Goal: Information Seeking & Learning: Learn about a topic

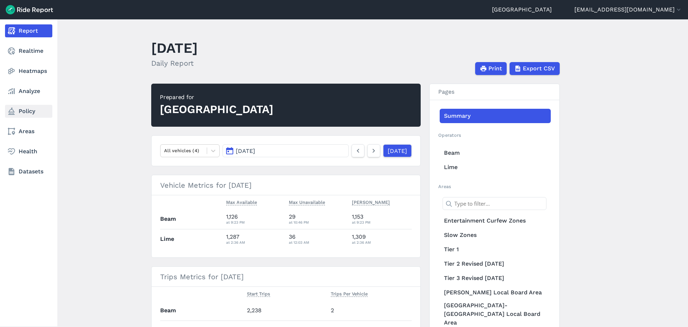
click at [35, 109] on link "Policy" at bounding box center [28, 111] width 47 height 13
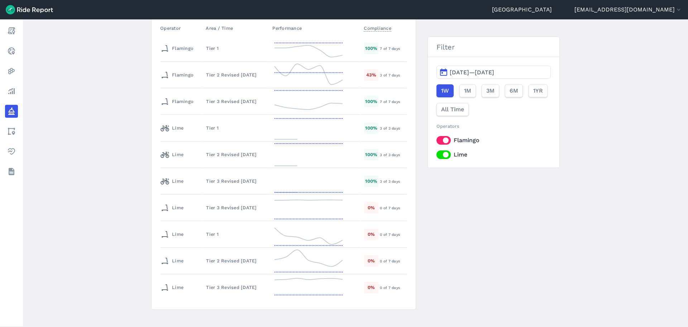
scroll to position [171, 0]
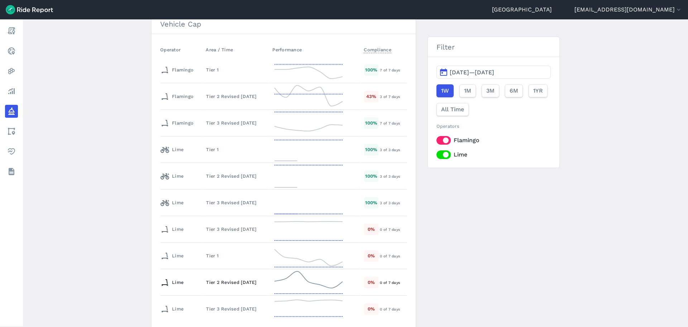
click at [208, 277] on td "Tier 2 Revised [DATE]" at bounding box center [236, 282] width 67 height 27
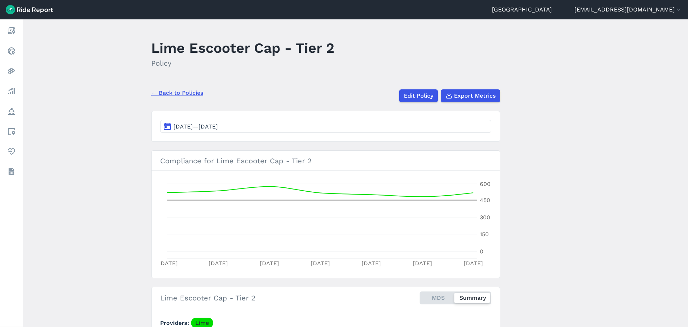
click at [249, 128] on button "[DATE]—[DATE]" at bounding box center [325, 126] width 331 height 13
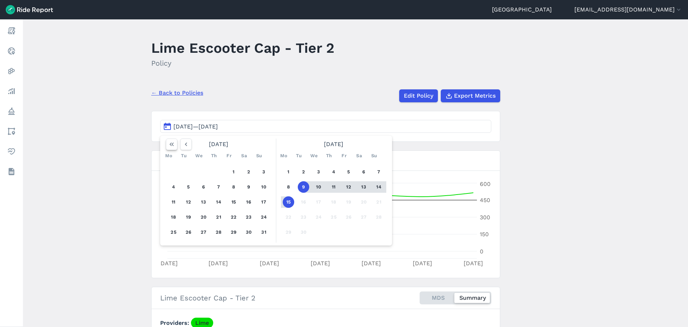
click at [169, 146] on icon "button" at bounding box center [171, 144] width 7 height 7
click at [113, 178] on main "Lime Escooter Cap - Tier 2 Policy ← Back to Policies Edit Policy Export Metrics…" at bounding box center [355, 172] width 665 height 307
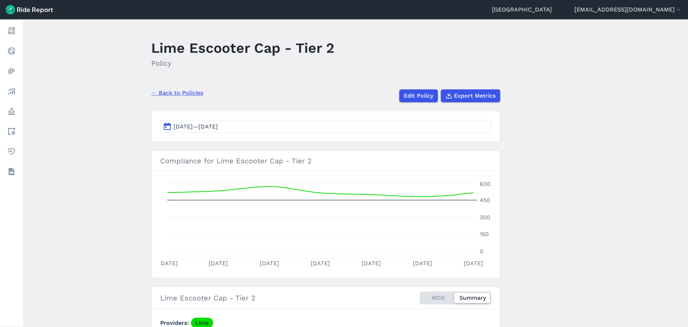
click at [161, 95] on link "← Back to Policies" at bounding box center [177, 93] width 52 height 9
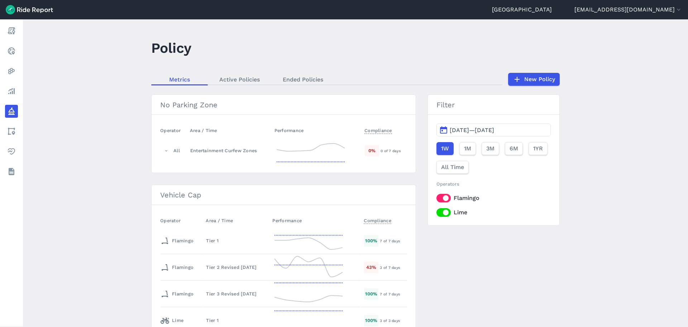
click at [121, 156] on main "Policy Metrics Active Policies Ended Policies New Policy No Parking Zone Operat…" at bounding box center [355, 172] width 665 height 307
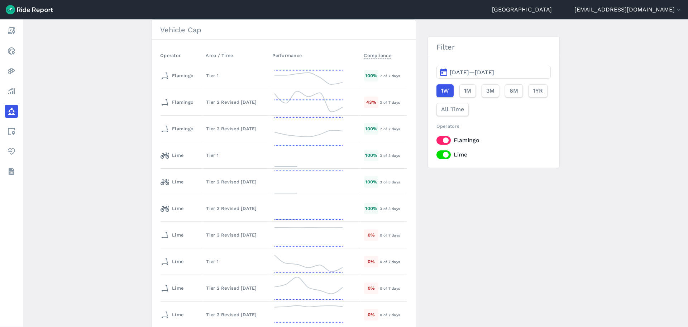
scroll to position [166, 0]
click at [117, 192] on main "Policy Metrics Active Policies Ended Policies New Policy No Parking Zone Operat…" at bounding box center [355, 172] width 665 height 307
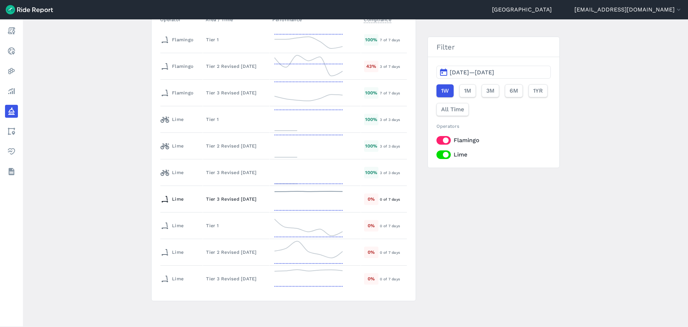
scroll to position [180, 0]
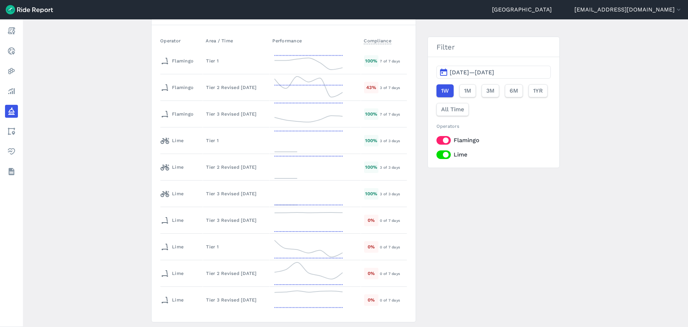
click at [125, 205] on main "Policy Metrics Active Policies Ended Policies New Policy No Parking Zone Operat…" at bounding box center [355, 172] width 665 height 307
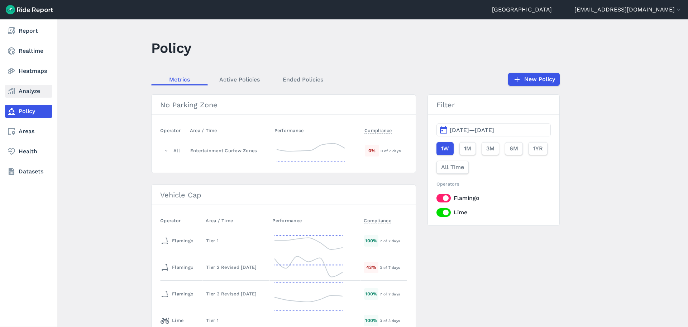
click at [35, 85] on link "Analyze" at bounding box center [28, 91] width 47 height 13
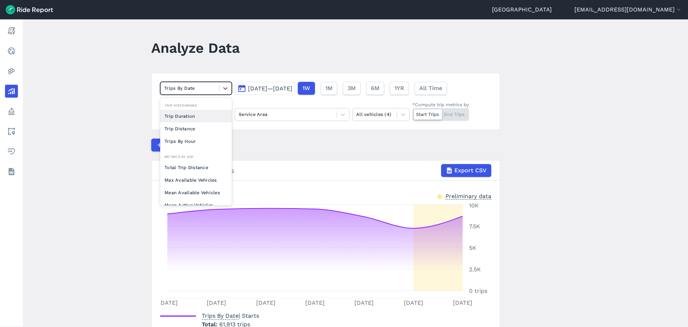
click at [206, 87] on div at bounding box center [189, 88] width 51 height 8
click at [93, 125] on main "Analyze Data option Trip Distance focused, 0 of 2. 10 results available. Use Up…" at bounding box center [355, 172] width 665 height 307
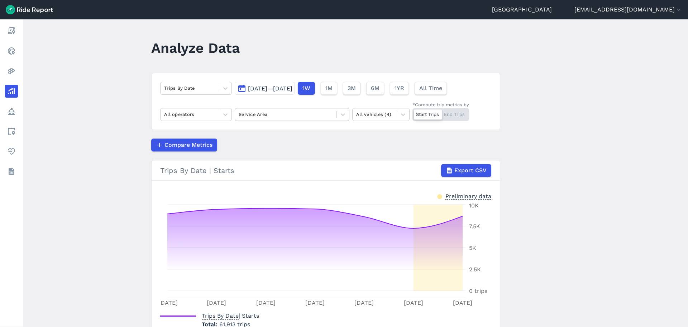
click at [247, 114] on div at bounding box center [286, 114] width 94 height 8
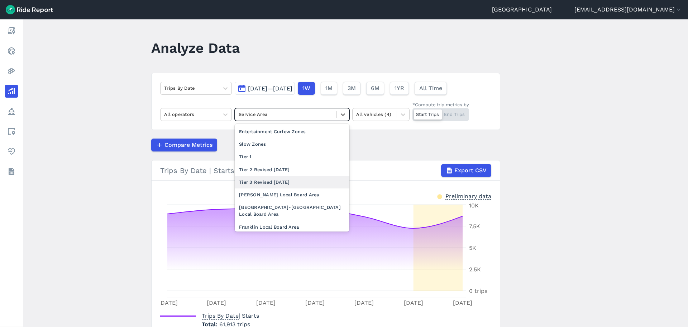
click at [256, 179] on div "Tier 3 Revised [DATE]" at bounding box center [292, 182] width 115 height 13
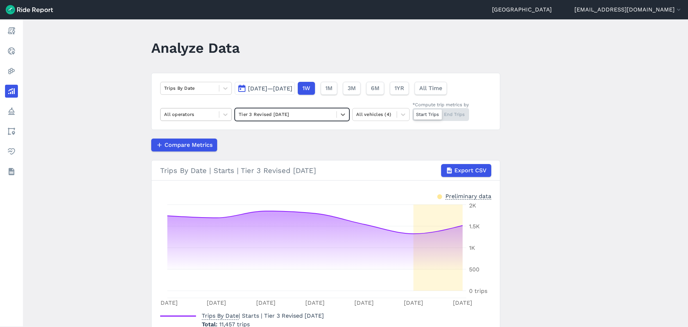
click at [213, 114] on div at bounding box center [189, 114] width 51 height 8
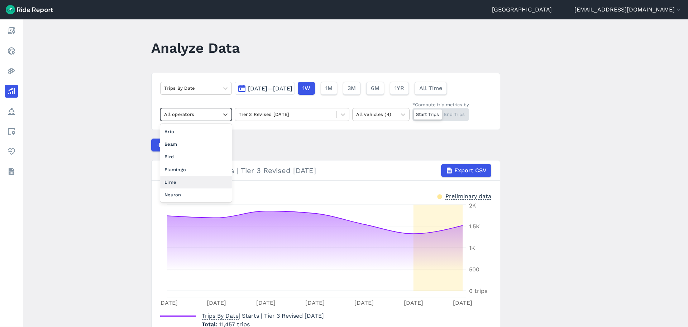
click at [188, 184] on div "Lime" at bounding box center [196, 182] width 72 height 13
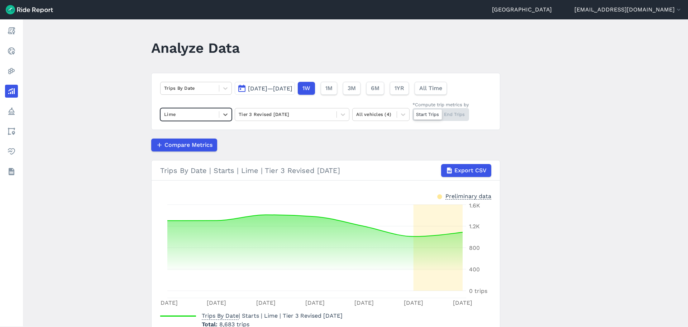
click at [274, 84] on button "[DATE]—[DATE]" at bounding box center [265, 88] width 60 height 13
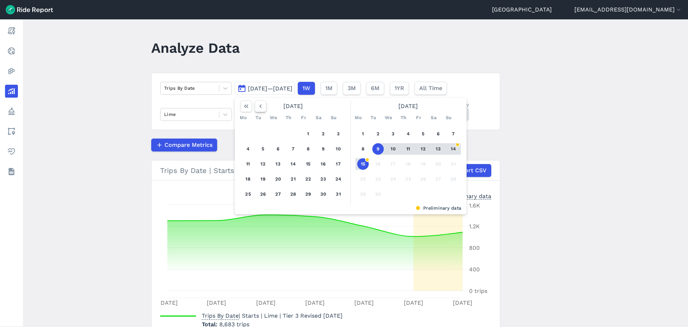
drag, startPoint x: 258, startPoint y: 107, endPoint x: 258, endPoint y: 111, distance: 4.4
click at [258, 109] on icon "button" at bounding box center [260, 106] width 7 height 7
click at [262, 106] on icon "button" at bounding box center [260, 106] width 7 height 7
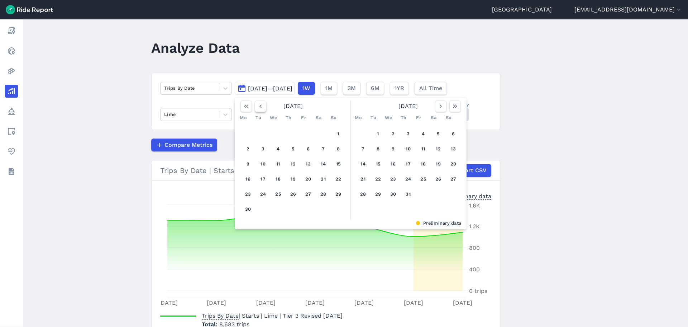
click at [262, 106] on icon "button" at bounding box center [260, 106] width 7 height 7
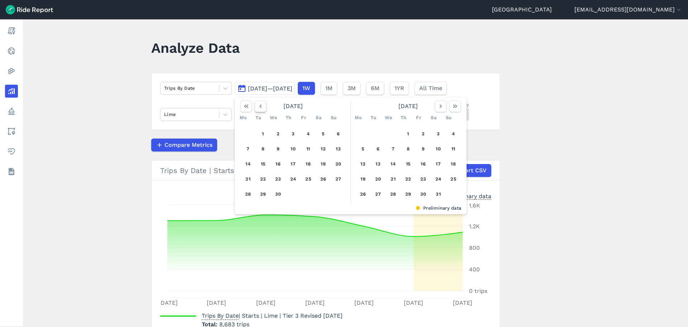
click at [262, 106] on icon "button" at bounding box center [260, 106] width 7 height 7
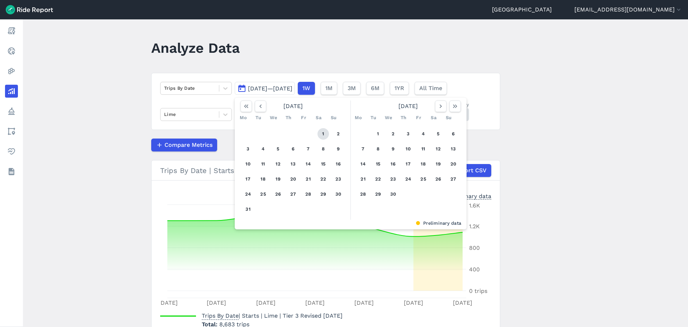
click at [323, 135] on button "1" at bounding box center [323, 133] width 11 height 11
click at [437, 114] on div "Sa" at bounding box center [433, 117] width 11 height 11
click at [440, 110] on button "button" at bounding box center [440, 105] width 11 height 11
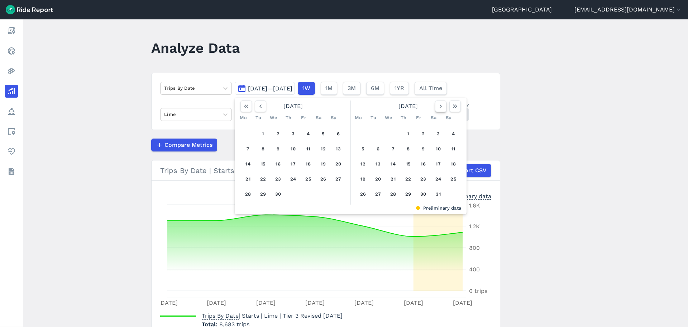
click at [440, 110] on button "button" at bounding box center [440, 105] width 11 height 11
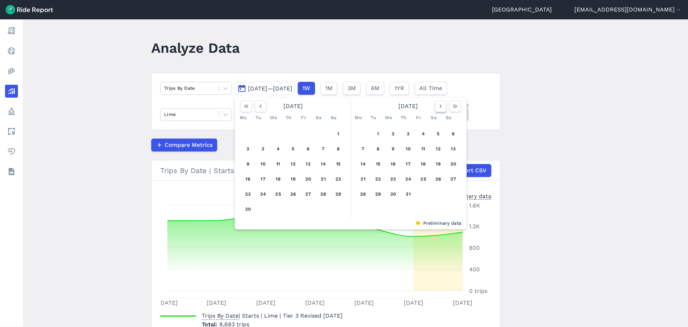
click at [440, 110] on button "button" at bounding box center [440, 105] width 11 height 11
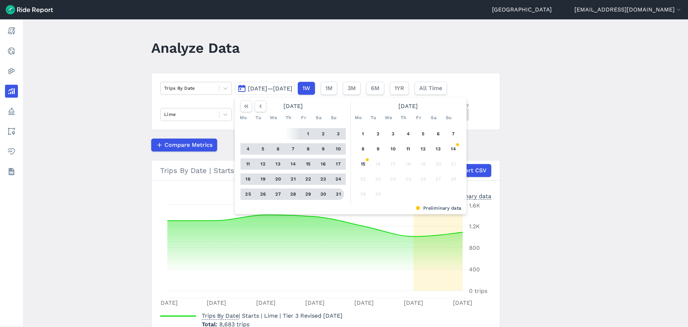
click at [337, 194] on button "31" at bounding box center [338, 193] width 11 height 11
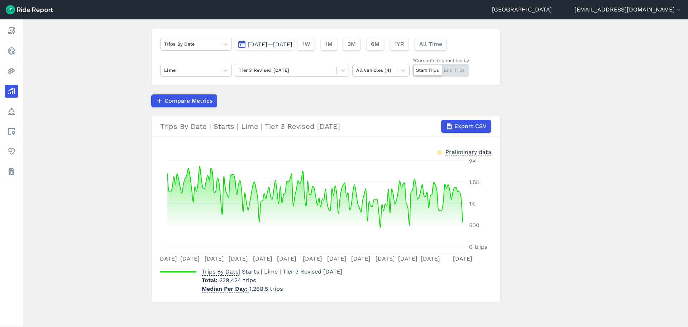
scroll to position [45, 0]
click at [136, 182] on main "Analyze Data Trips By Date [DATE]—[DATE] 1W 1M 3M 6M 1YR All Time Lime Tier 3 R…" at bounding box center [355, 172] width 665 height 307
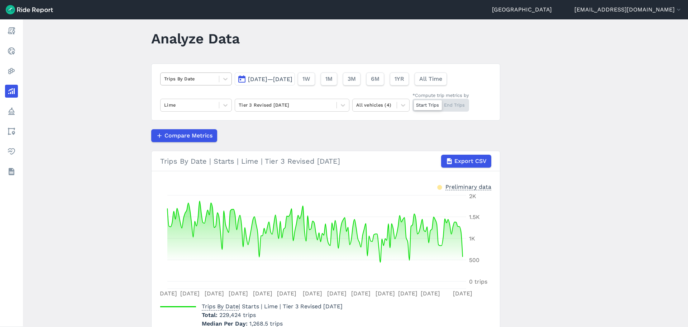
click at [212, 79] on div at bounding box center [189, 79] width 51 height 8
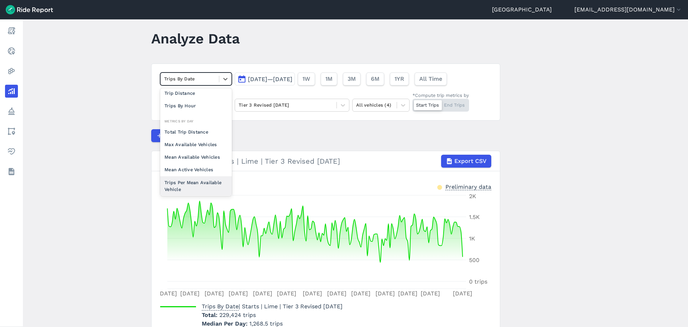
scroll to position [62, 0]
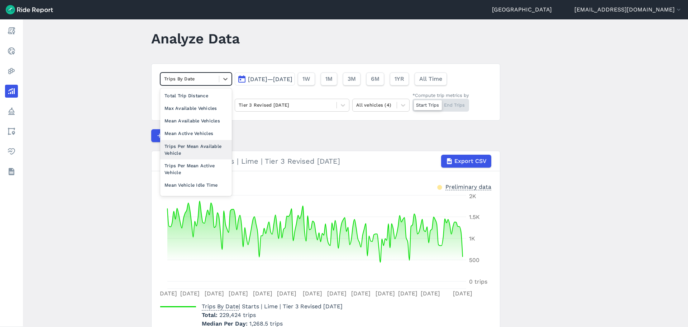
click at [207, 154] on div "Trips Per Mean Available Vehicle" at bounding box center [196, 149] width 72 height 19
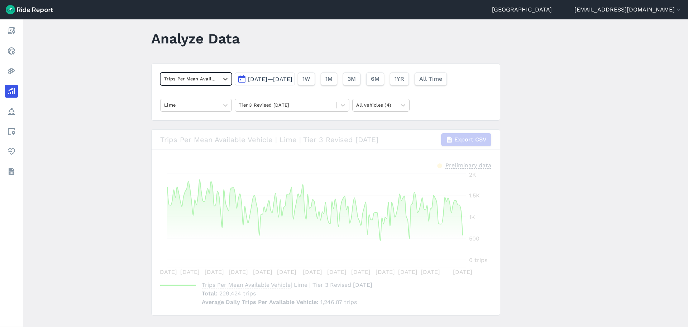
click at [119, 167] on main "Analyze Data option Trips Per Mean Available Vehicle, selected. Select is focus…" at bounding box center [355, 172] width 665 height 307
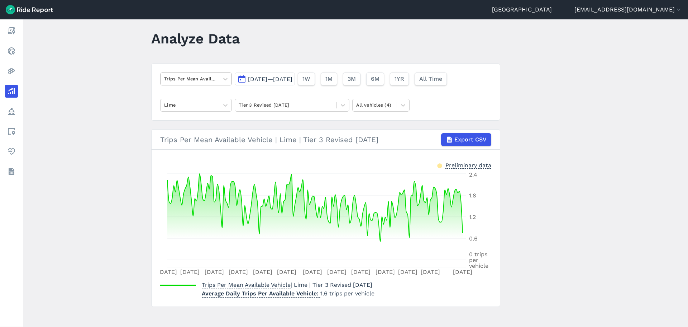
click at [210, 75] on div at bounding box center [189, 79] width 51 height 8
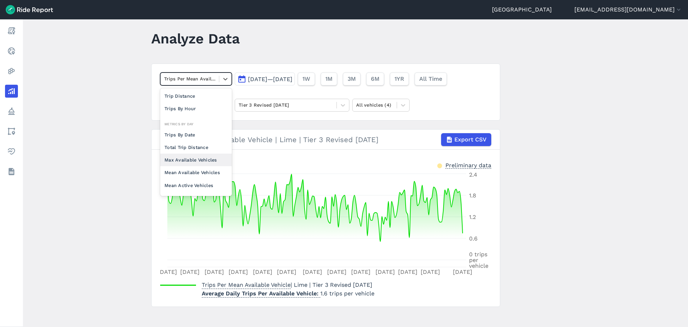
scroll to position [36, 0]
click at [204, 182] on div "Trips Per Mean Active Vehicle" at bounding box center [196, 188] width 72 height 19
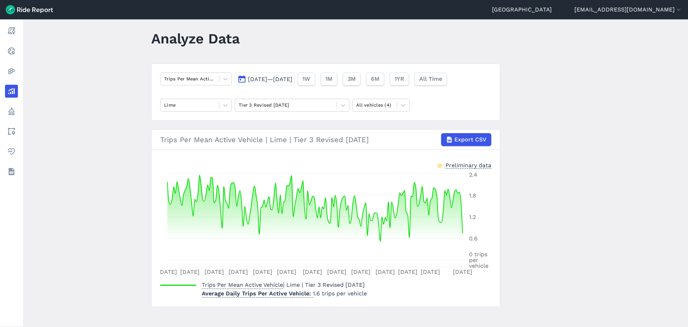
click at [116, 183] on main "Analyze Data Trips Per Mean Active Vehicle [DATE]—[DATE] 1W 1M 3M 6M 1YR All Ti…" at bounding box center [355, 172] width 665 height 307
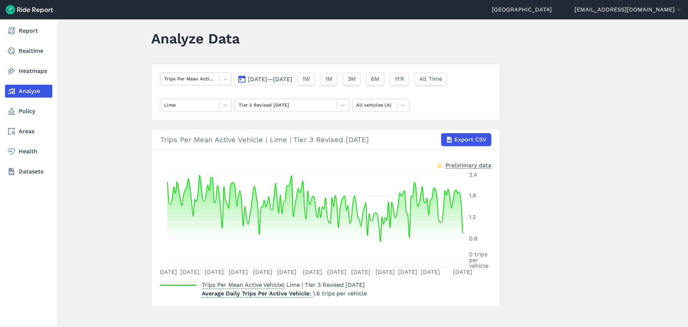
click at [20, 62] on nav "Report Realtime Heatmaps Analyze Policy Areas Health Datasets" at bounding box center [28, 100] width 57 height 163
click at [30, 46] on link "Realtime" at bounding box center [28, 50] width 47 height 13
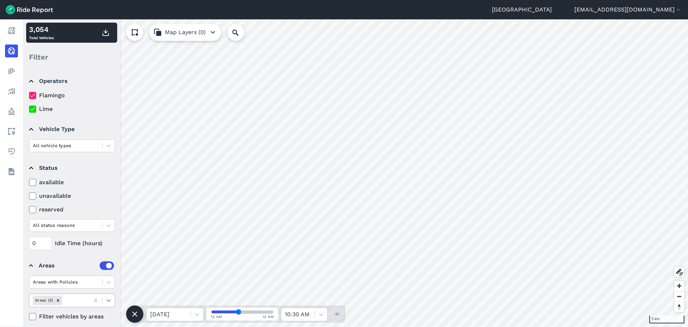
click at [108, 301] on icon at bounding box center [108, 300] width 4 height 3
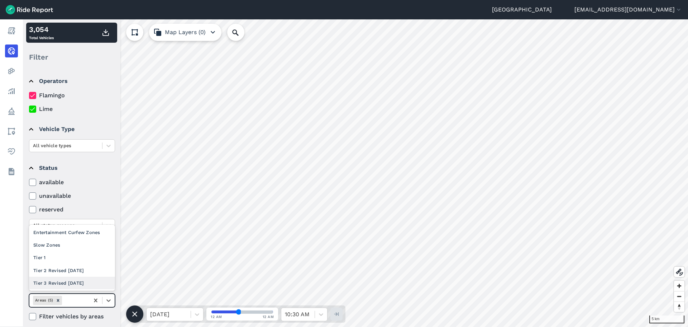
click at [77, 285] on div "Tier 3 Revised [DATE]" at bounding box center [72, 282] width 86 height 13
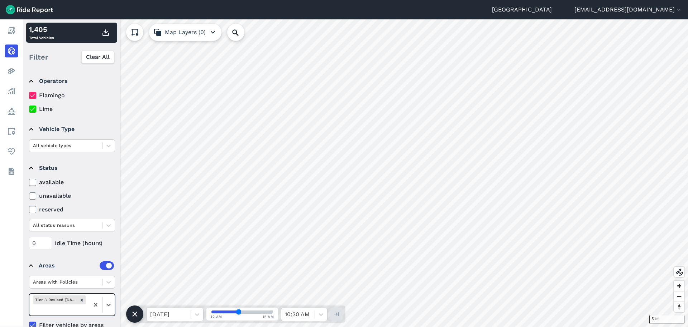
click at [31, 97] on icon at bounding box center [32, 95] width 6 height 7
click at [29, 96] on input "Flamingo" at bounding box center [29, 93] width 0 height 5
click at [201, 314] on div at bounding box center [197, 314] width 12 height 12
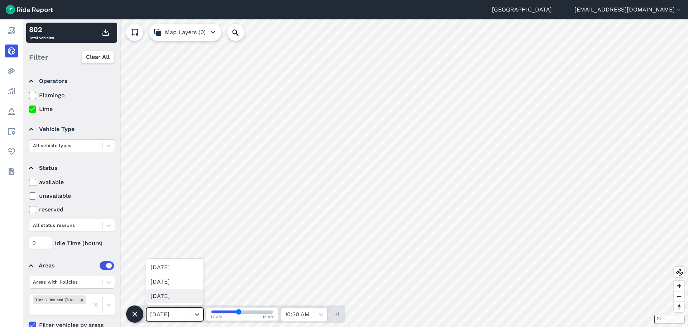
click at [186, 299] on div "[DATE]" at bounding box center [174, 296] width 57 height 14
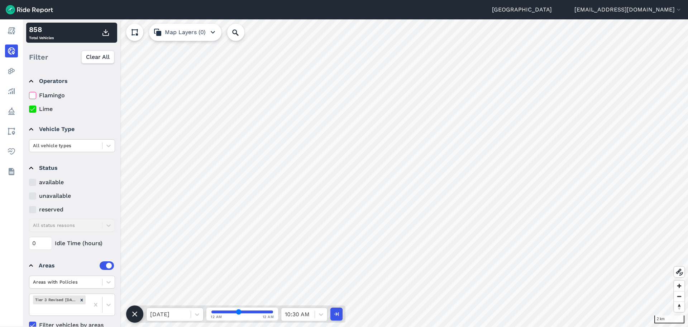
click at [139, 309] on button at bounding box center [134, 313] width 17 height 17
click at [130, 316] on icon at bounding box center [134, 313] width 11 height 11
click at [136, 311] on icon at bounding box center [135, 313] width 9 height 9
click at [131, 317] on icon at bounding box center [134, 313] width 11 height 11
click at [198, 313] on icon at bounding box center [197, 313] width 7 height 7
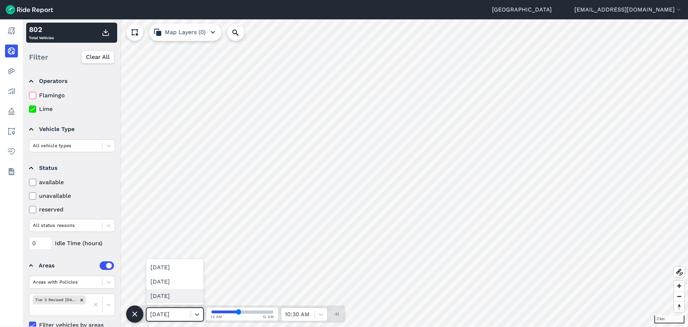
click at [189, 299] on div "[DATE]" at bounding box center [174, 296] width 57 height 14
